Goal: Navigation & Orientation: Find specific page/section

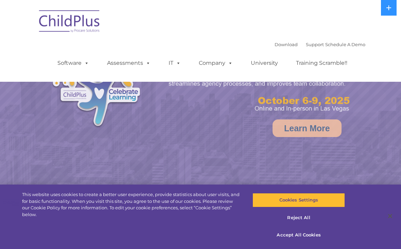
select select "MEDIUM"
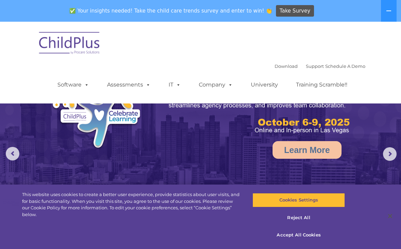
click at [78, 40] on img at bounding box center [70, 44] width 68 height 34
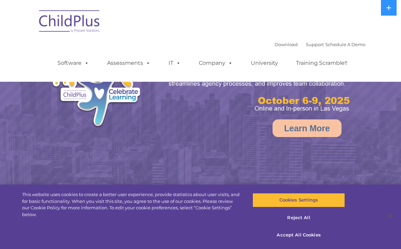
select select "MEDIUM"
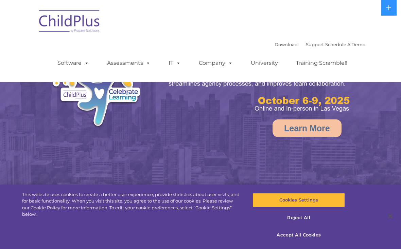
select select "MEDIUM"
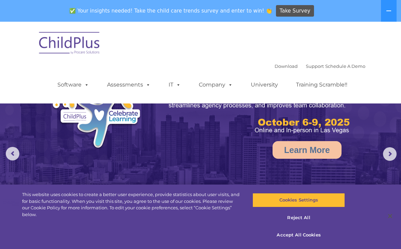
click at [77, 39] on img at bounding box center [70, 44] width 68 height 34
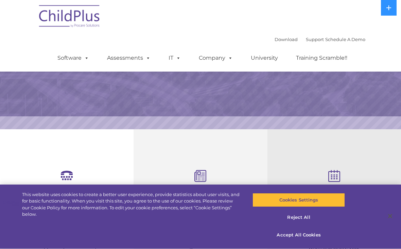
select select "MEDIUM"
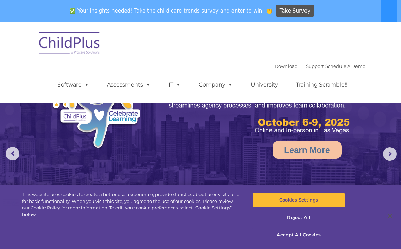
click at [80, 41] on img at bounding box center [70, 44] width 68 height 34
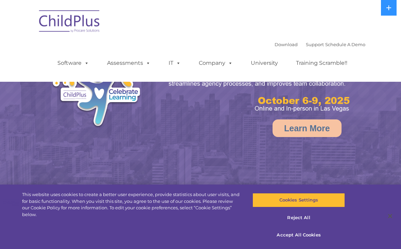
select select "MEDIUM"
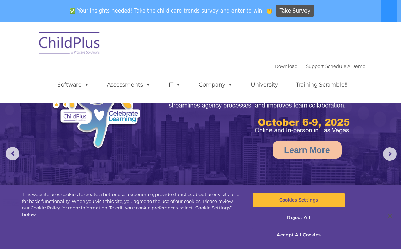
click at [382, 58] on nav "Download Support | Schedule A Demo  MENU MENU Software ChildPlus: The original…" at bounding box center [200, 63] width 401 height 82
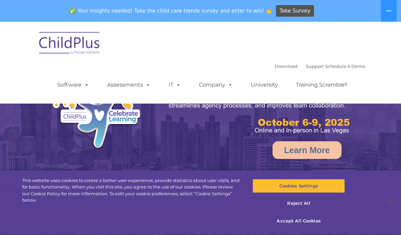
select select "MEDIUM"
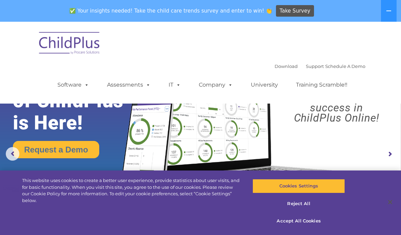
click at [85, 41] on img at bounding box center [70, 44] width 68 height 34
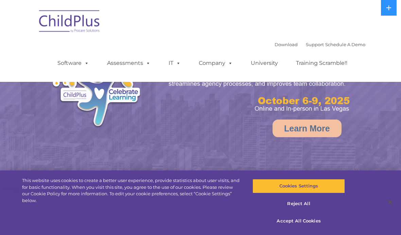
select select "MEDIUM"
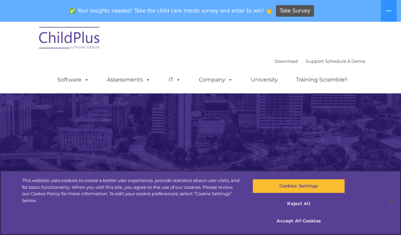
scroll to position [77, 0]
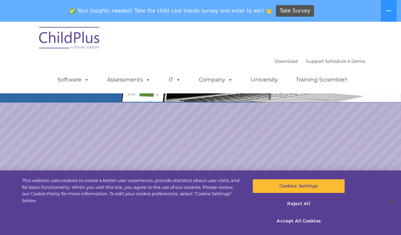
click at [79, 77] on link "Software" at bounding box center [73, 80] width 45 height 14
click at [198, 54] on div "Download Support | Schedule A Demo  MENU MENU Software ChildPlus: The original…" at bounding box center [201, 58] width 330 height 72
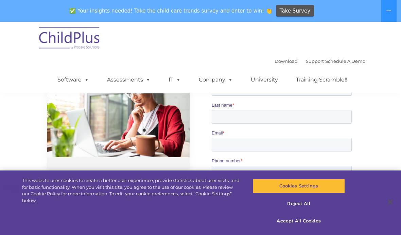
scroll to position [506, 0]
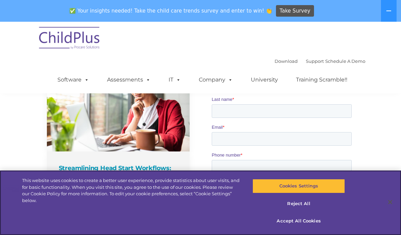
click at [309, 228] on button "Accept All Cookies" at bounding box center [299, 221] width 92 height 14
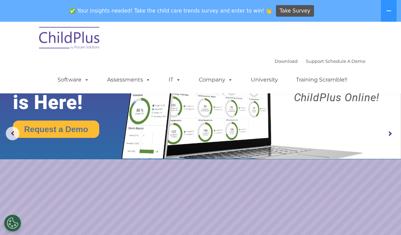
scroll to position [0, 0]
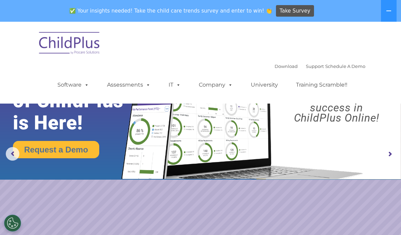
click at [59, 38] on img at bounding box center [70, 44] width 68 height 34
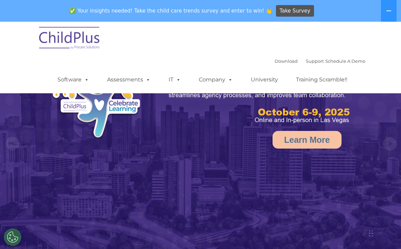
click at [48, 40] on img at bounding box center [70, 39] width 68 height 34
click at [276, 64] on link "Download" at bounding box center [286, 60] width 23 height 5
